Goal: Task Accomplishment & Management: Complete application form

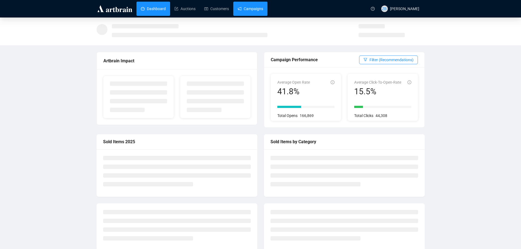
click at [248, 9] on link "Campaigns" at bounding box center [250, 9] width 25 height 14
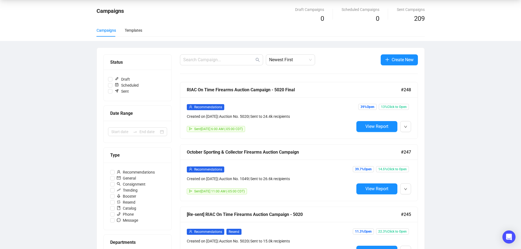
scroll to position [55, 0]
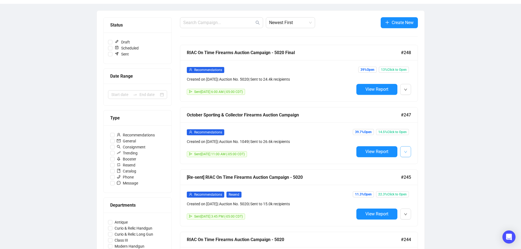
click at [407, 151] on button "button" at bounding box center [405, 151] width 11 height 11
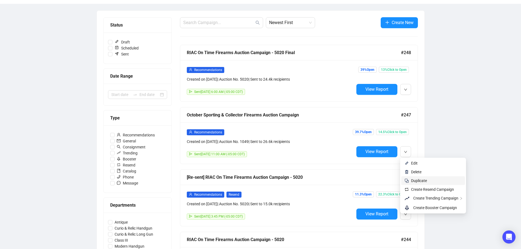
click at [417, 180] on span "Duplicate" at bounding box center [419, 180] width 16 height 4
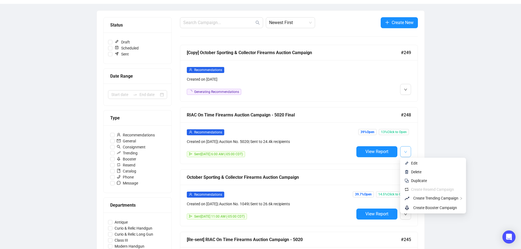
click at [406, 151] on icon "down" at bounding box center [405, 152] width 3 height 2
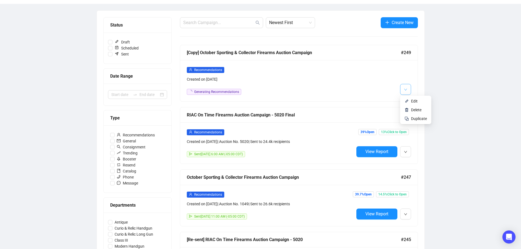
click at [404, 89] on icon "down" at bounding box center [405, 89] width 3 height 3
click at [405, 92] on span "button" at bounding box center [405, 89] width 3 height 7
click at [410, 99] on li "Edit" at bounding box center [415, 101] width 29 height 9
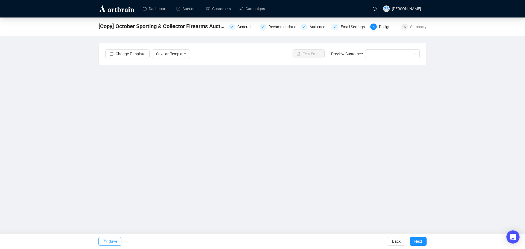
click at [110, 243] on span "Save" at bounding box center [113, 241] width 8 height 15
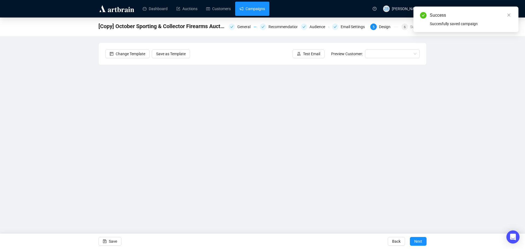
click at [255, 9] on link "Campaigns" at bounding box center [251, 9] width 25 height 14
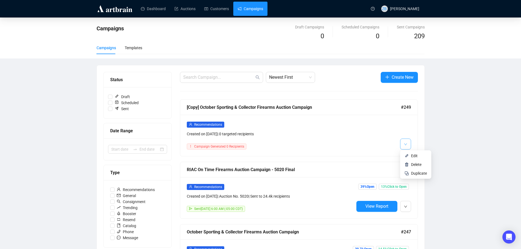
click at [406, 141] on span "button" at bounding box center [405, 143] width 3 height 7
click at [372, 145] on div at bounding box center [382, 135] width 57 height 28
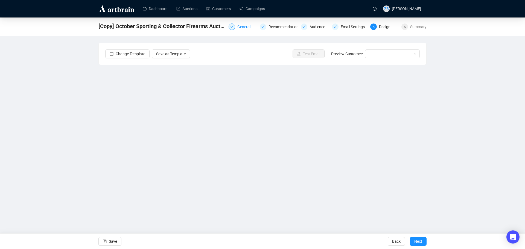
click at [238, 24] on div "General" at bounding box center [242, 27] width 28 height 7
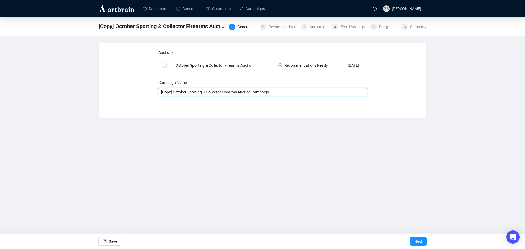
drag, startPoint x: 174, startPoint y: 92, endPoint x: 146, endPoint y: 93, distance: 28.7
click at [146, 93] on div "Auctions October Sporting & Collector Firearms Auction Recommendations Ready [D…" at bounding box center [262, 76] width 314 height 54
type input "October Sporting & Collector Firearms Auction Campaign - 1049"
click at [164, 65] on input "checkbox" at bounding box center [164, 65] width 4 height 4
checkbox input "true"
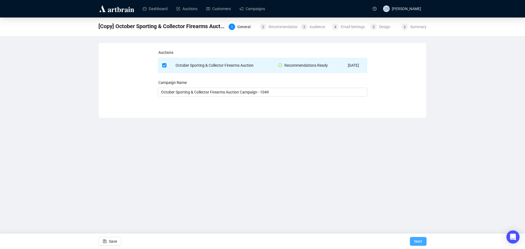
click at [419, 239] on span "Next" at bounding box center [418, 241] width 8 height 15
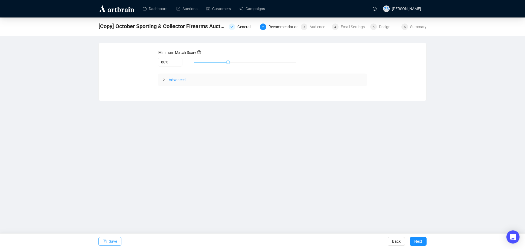
click at [110, 240] on span "Save" at bounding box center [113, 241] width 8 height 15
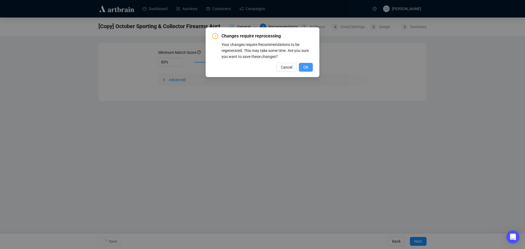
click at [307, 64] on button "OK" at bounding box center [306, 67] width 14 height 9
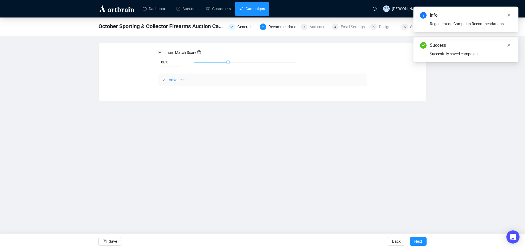
click at [252, 10] on link "Campaigns" at bounding box center [251, 9] width 25 height 14
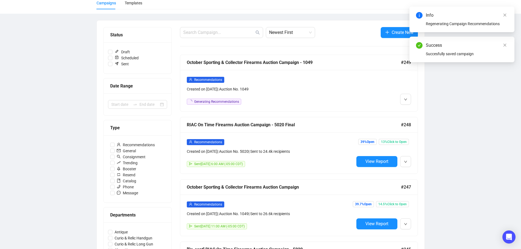
scroll to position [55, 0]
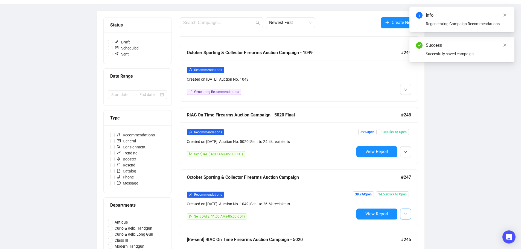
click at [404, 213] on icon "down" at bounding box center [405, 214] width 3 height 3
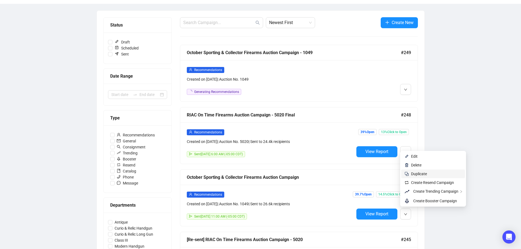
click at [420, 174] on span "Duplicate" at bounding box center [419, 174] width 16 height 4
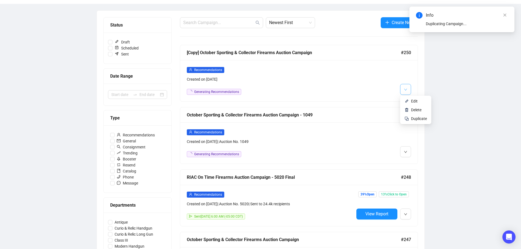
click at [409, 89] on button "button" at bounding box center [405, 89] width 11 height 11
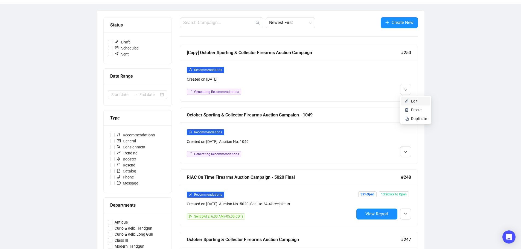
click at [411, 100] on span "Edit" at bounding box center [414, 101] width 7 height 4
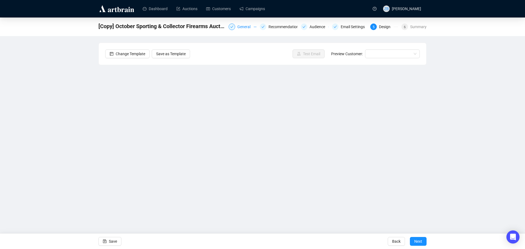
click at [243, 25] on div "General" at bounding box center [245, 27] width 16 height 7
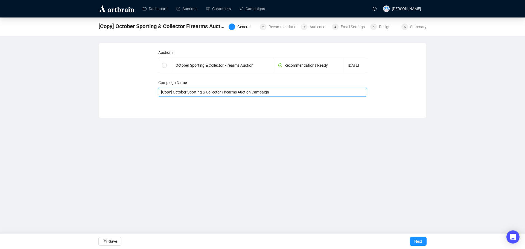
drag, startPoint x: 172, startPoint y: 91, endPoint x: 113, endPoint y: 99, distance: 59.4
click at [116, 99] on div "Auctions October Sporting & Collector Firearms Auction Recommendations Ready [D…" at bounding box center [262, 76] width 314 height 54
type input "October Sporting & Collector Firearms Auction Campaign - 1049 final"
click at [418, 241] on span "Next" at bounding box center [418, 241] width 8 height 15
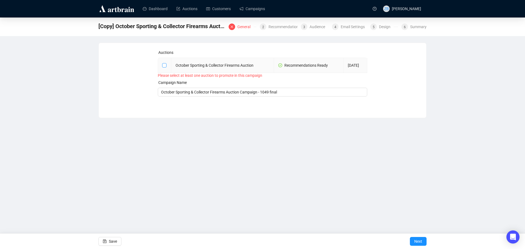
click at [163, 63] on label at bounding box center [164, 65] width 4 height 6
click at [163, 63] on input "checkbox" at bounding box center [164, 65] width 4 height 4
checkbox input "true"
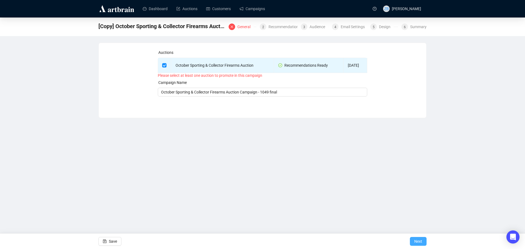
click at [417, 241] on span "Next" at bounding box center [418, 241] width 8 height 15
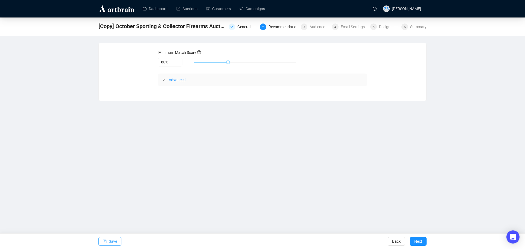
click at [112, 241] on span "Save" at bounding box center [113, 241] width 8 height 15
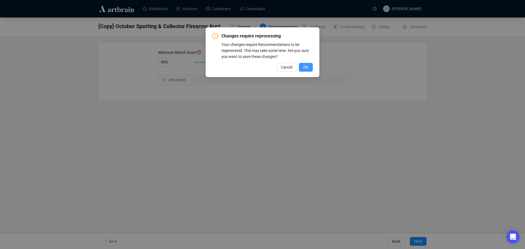
click at [307, 67] on span "OK" at bounding box center [305, 67] width 5 height 6
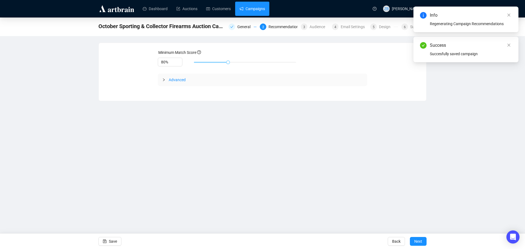
click at [253, 9] on link "Campaigns" at bounding box center [251, 9] width 25 height 14
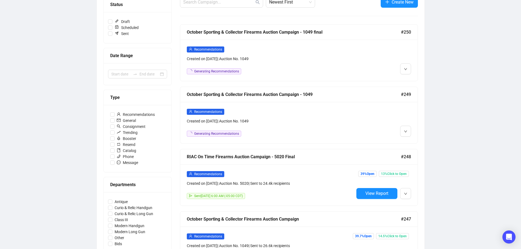
scroll to position [82, 0]
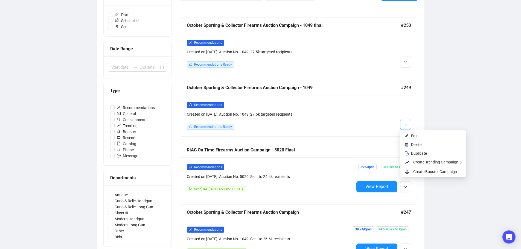
click at [406, 124] on icon "down" at bounding box center [405, 124] width 3 height 3
click at [415, 136] on span "Edit" at bounding box center [414, 136] width 7 height 4
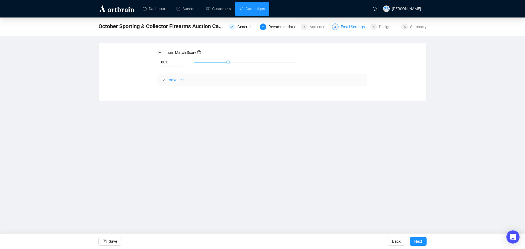
click at [351, 27] on div "Email Settings" at bounding box center [354, 27] width 27 height 7
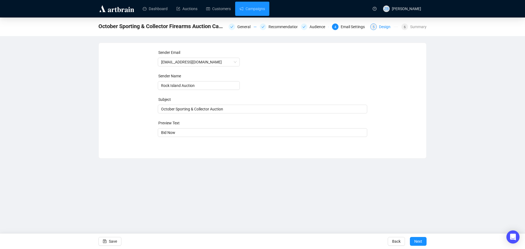
click at [384, 27] on div "Design" at bounding box center [386, 27] width 15 height 7
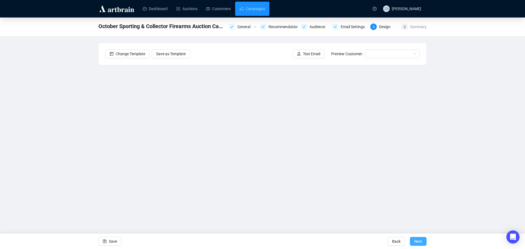
click at [417, 241] on span "Next" at bounding box center [418, 241] width 8 height 15
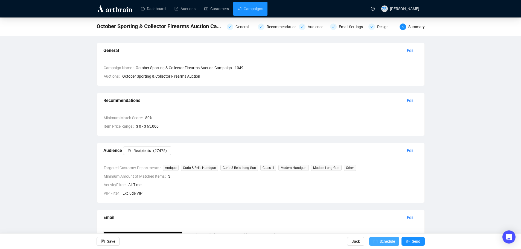
click at [385, 242] on span "Schedule" at bounding box center [386, 241] width 15 height 15
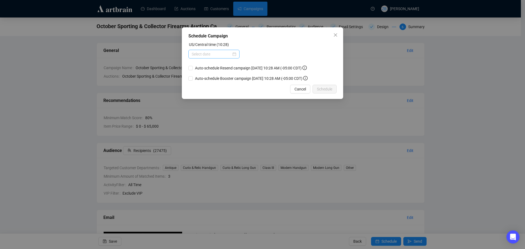
click at [235, 55] on div at bounding box center [214, 54] width 45 height 6
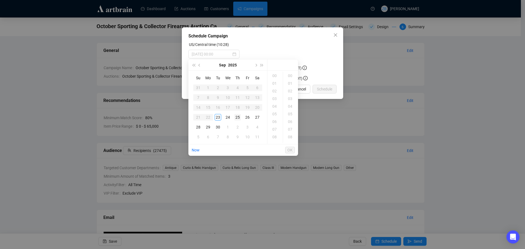
click at [237, 116] on div "25" at bounding box center [237, 117] width 7 height 7
click at [277, 112] on div "12" at bounding box center [274, 113] width 13 height 8
click at [288, 75] on div "00" at bounding box center [290, 76] width 13 height 8
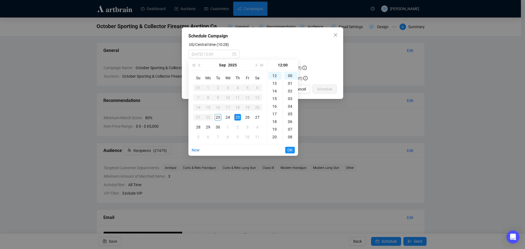
type input "[DATE] 12:00"
click at [289, 148] on span "OK" at bounding box center [289, 150] width 5 height 10
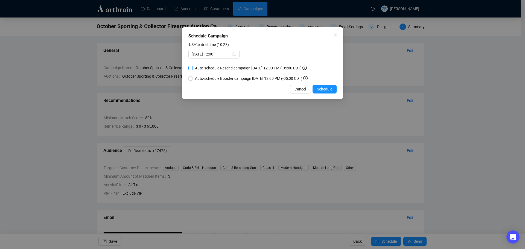
click at [192, 67] on input "Auto-schedule Resend campaign [DATE] 12:00 PM (-05:00 CDT)" at bounding box center [190, 68] width 4 height 4
checkbox input "true"
click at [328, 88] on span "Schedule" at bounding box center [324, 89] width 15 height 6
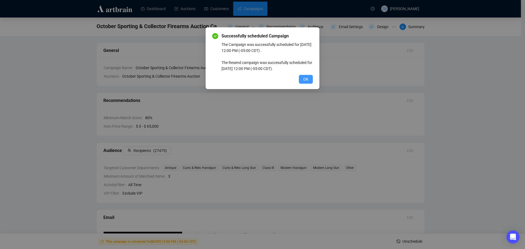
click at [305, 78] on span "OK" at bounding box center [305, 79] width 5 height 6
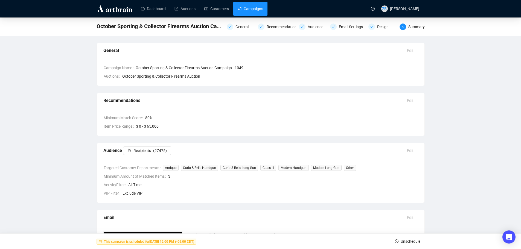
click at [251, 10] on link "Campaigns" at bounding box center [250, 9] width 25 height 14
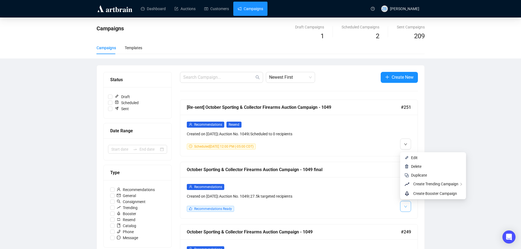
click at [407, 206] on icon "down" at bounding box center [405, 206] width 3 height 3
click at [414, 158] on span "Edit" at bounding box center [414, 158] width 7 height 4
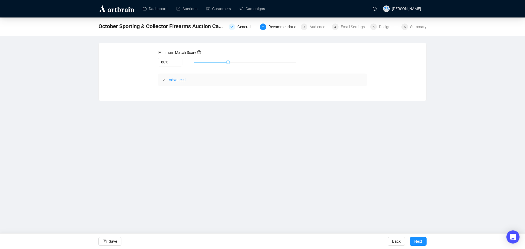
click at [350, 23] on div "General 2 Recommendations 3 Audience 4 Email Settings 5 Design 6 Summary" at bounding box center [327, 26] width 198 height 8
click at [350, 27] on div "Email Settings" at bounding box center [354, 27] width 27 height 7
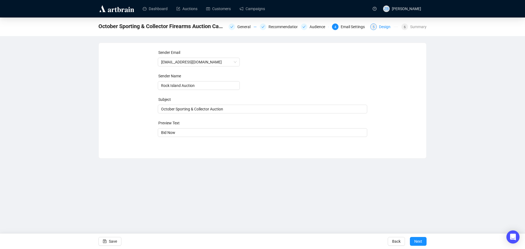
click at [382, 25] on div "Design" at bounding box center [386, 27] width 15 height 7
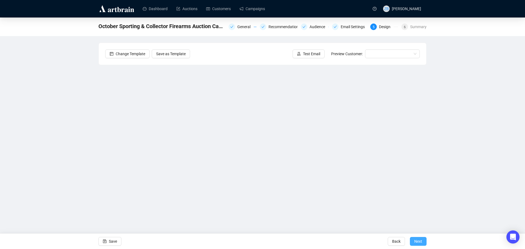
click at [421, 239] on span "Next" at bounding box center [418, 241] width 8 height 15
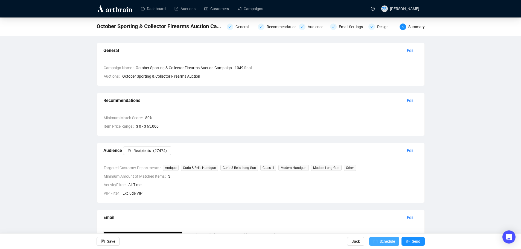
click at [387, 241] on span "Schedule" at bounding box center [386, 241] width 15 height 15
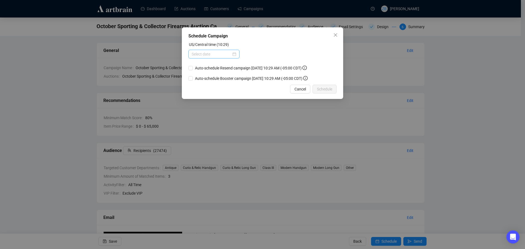
click at [235, 54] on div at bounding box center [214, 54] width 45 height 6
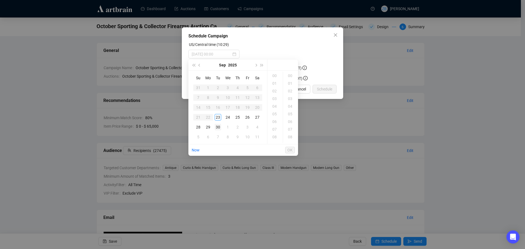
click at [218, 128] on div "30" at bounding box center [218, 127] width 7 height 7
click at [276, 136] on div "08" at bounding box center [274, 137] width 13 height 8
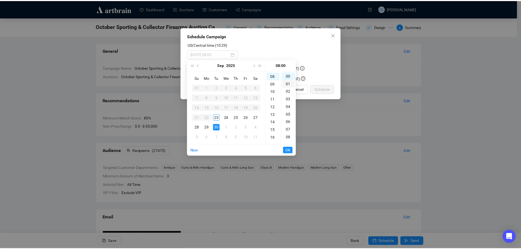
scroll to position [61, 0]
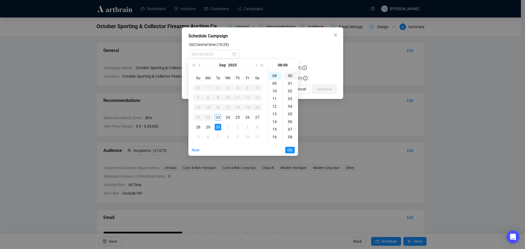
click at [290, 74] on div "00" at bounding box center [290, 76] width 13 height 8
type input "[DATE] 08:00"
click at [291, 148] on span "OK" at bounding box center [289, 150] width 5 height 10
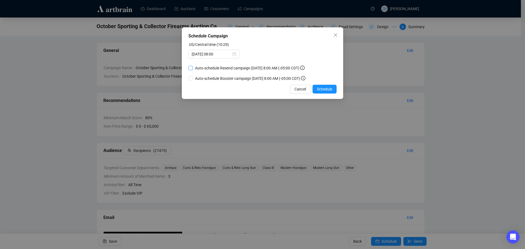
click at [190, 67] on input "Auto-schedule Resend campaign [DATE] 8:00 AM (-05:00 CDT)" at bounding box center [190, 68] width 4 height 4
checkbox input "true"
click at [327, 88] on span "Schedule" at bounding box center [324, 89] width 15 height 6
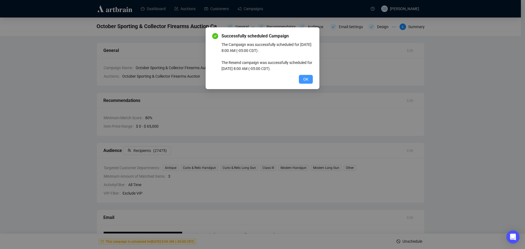
click at [306, 79] on span "OK" at bounding box center [305, 79] width 5 height 6
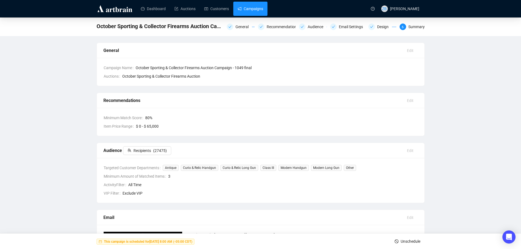
click at [238, 6] on link "Campaigns" at bounding box center [250, 9] width 25 height 14
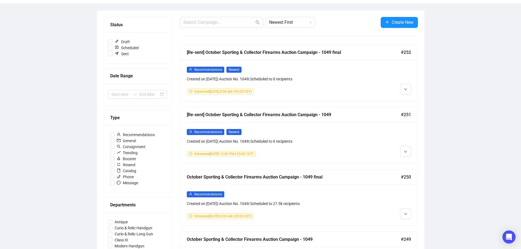
scroll to position [55, 0]
